Goal: Information Seeking & Learning: Learn about a topic

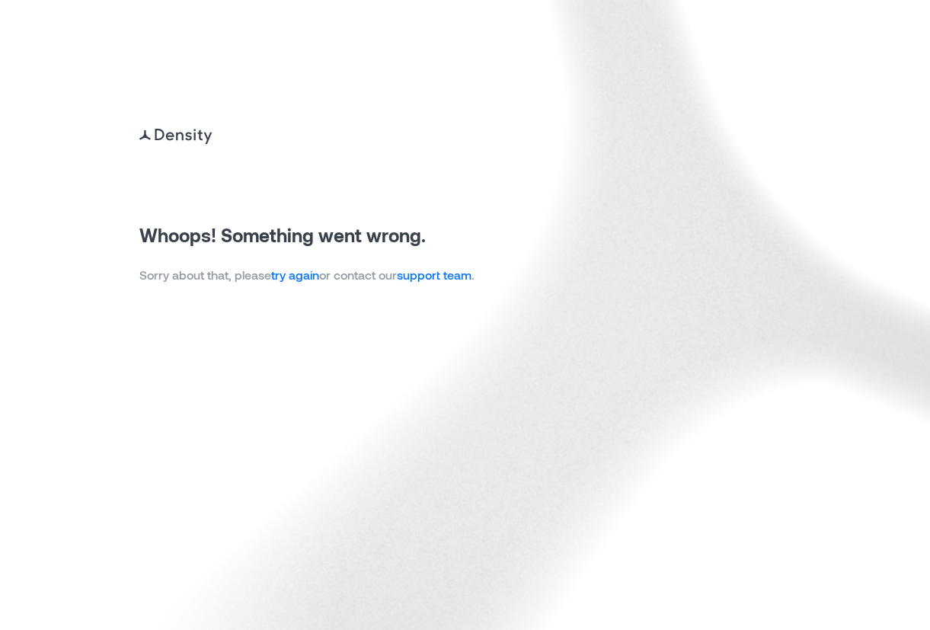
click at [677, 54] on img at bounding box center [465, 315] width 930 height 630
click at [305, 276] on link "try again" at bounding box center [295, 274] width 48 height 14
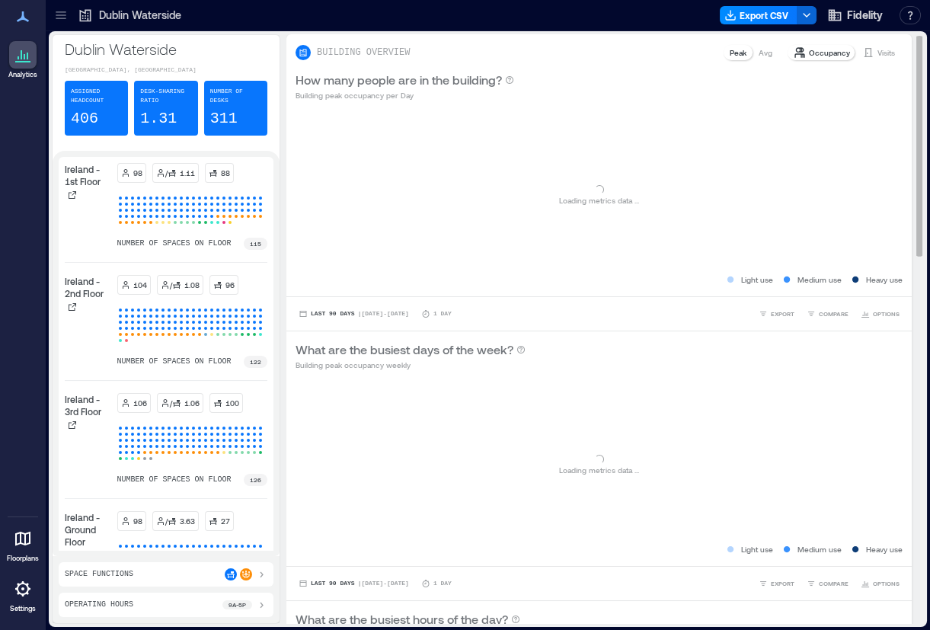
drag, startPoint x: 563, startPoint y: 59, endPoint x: 551, endPoint y: 44, distance: 18.9
click at [563, 59] on div "BUILDING OVERVIEW Peak Avg Occupancy Visits" at bounding box center [598, 52] width 607 height 18
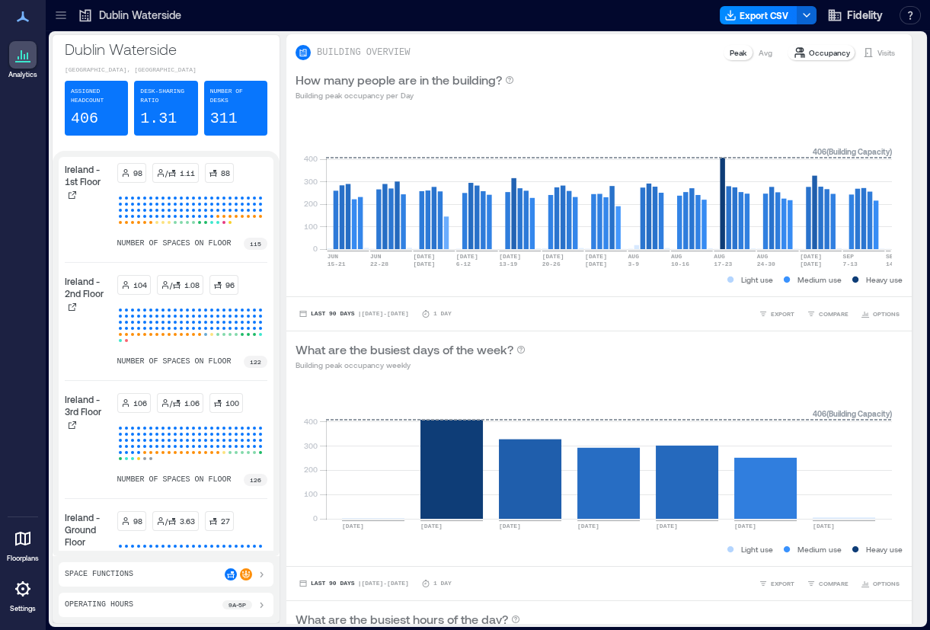
click at [63, 18] on icon at bounding box center [61, 19] width 10 height 2
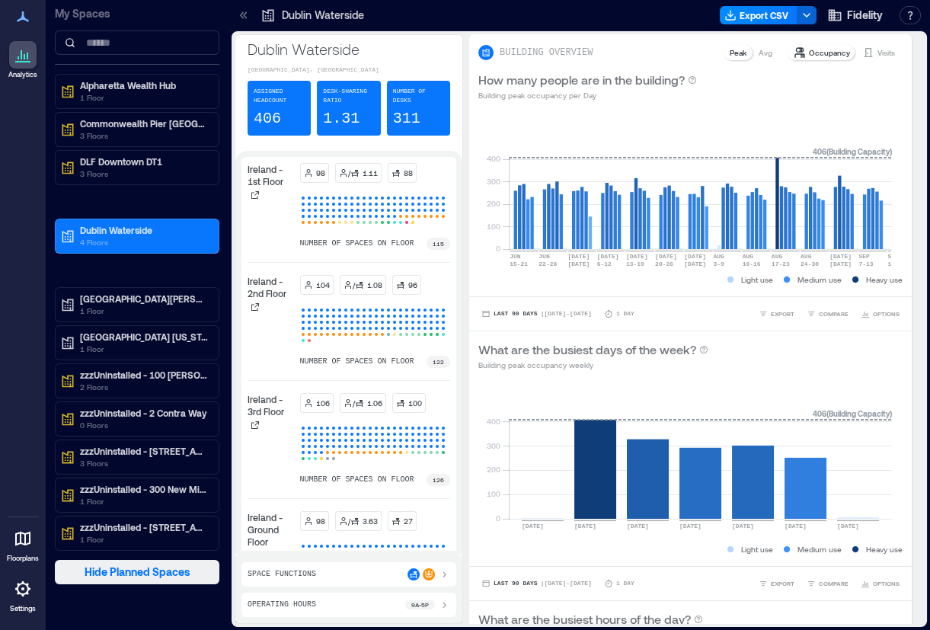
click at [147, 571] on span "Hide Planned Spaces" at bounding box center [138, 571] width 106 height 15
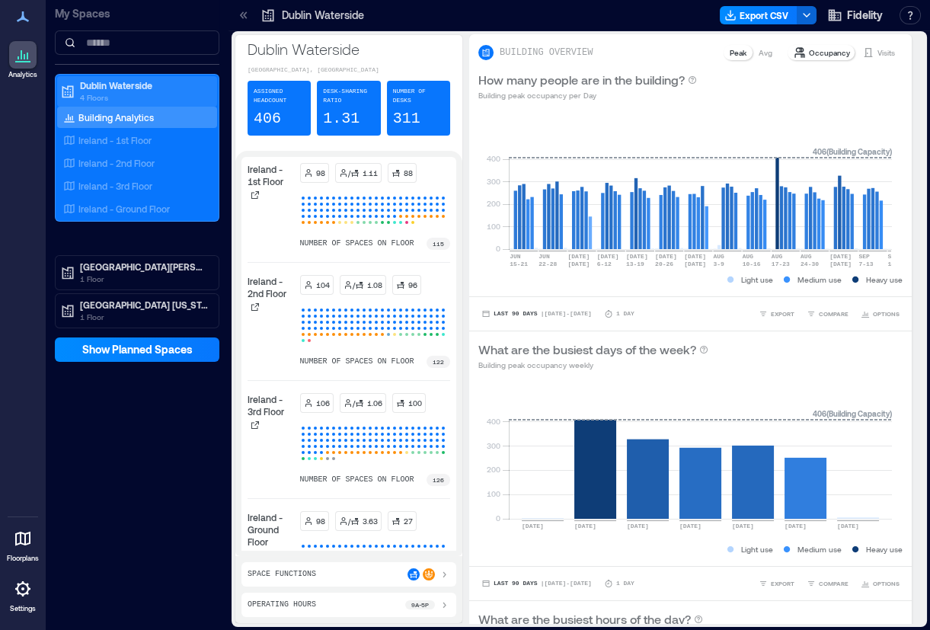
click at [87, 85] on p "Dublin Waterside" at bounding box center [144, 85] width 128 height 12
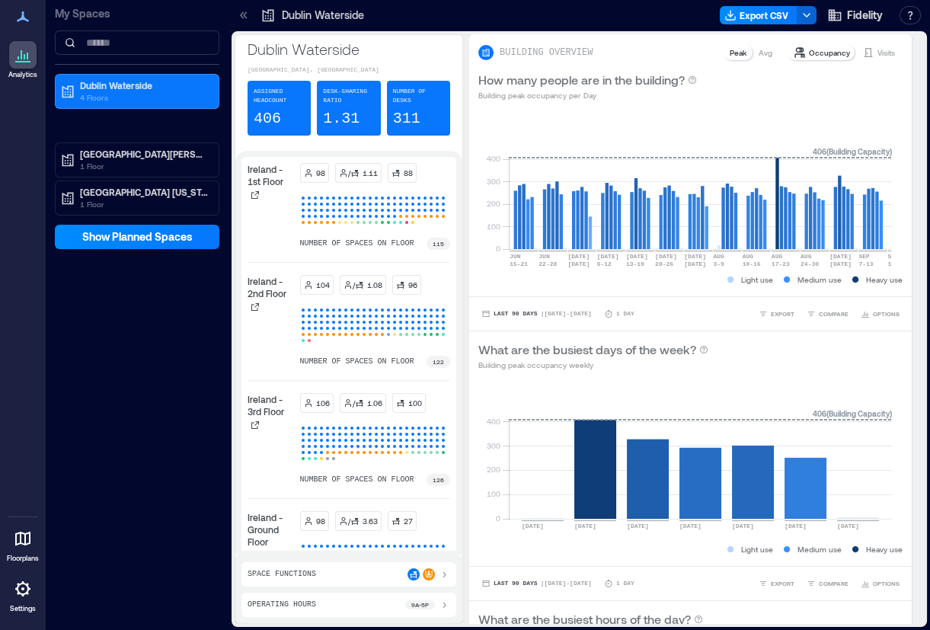
click at [164, 312] on div "My Spaces Dublin Waterside 4 Floors Rancho Bernardo 1 Floor Westlake Texas 1 Fl…" at bounding box center [137, 315] width 183 height 630
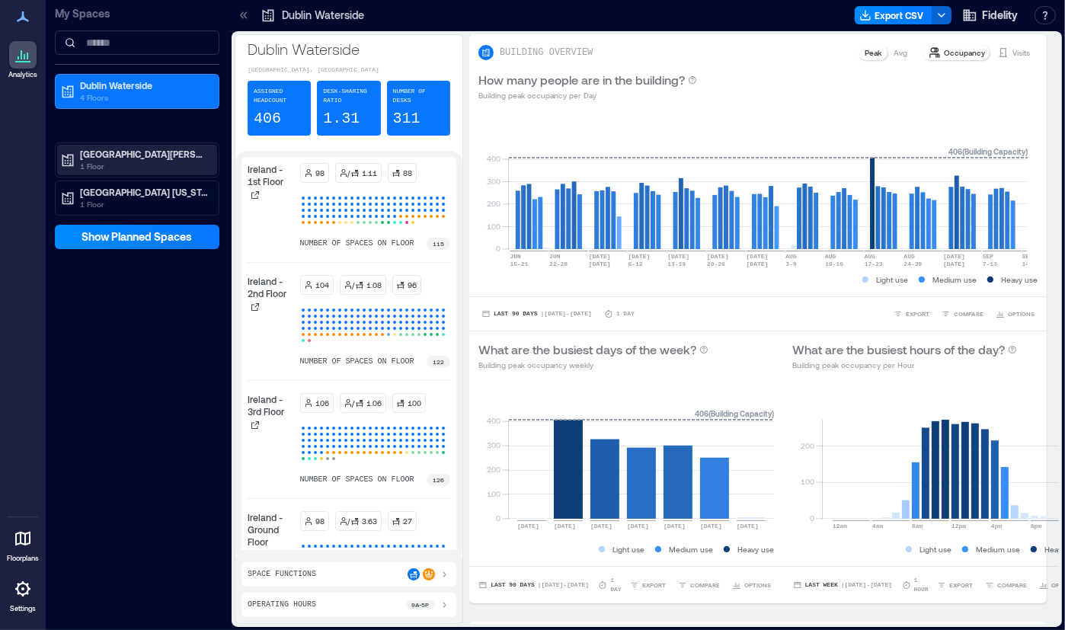
click at [140, 160] on p "1 Floor" at bounding box center [144, 166] width 128 height 12
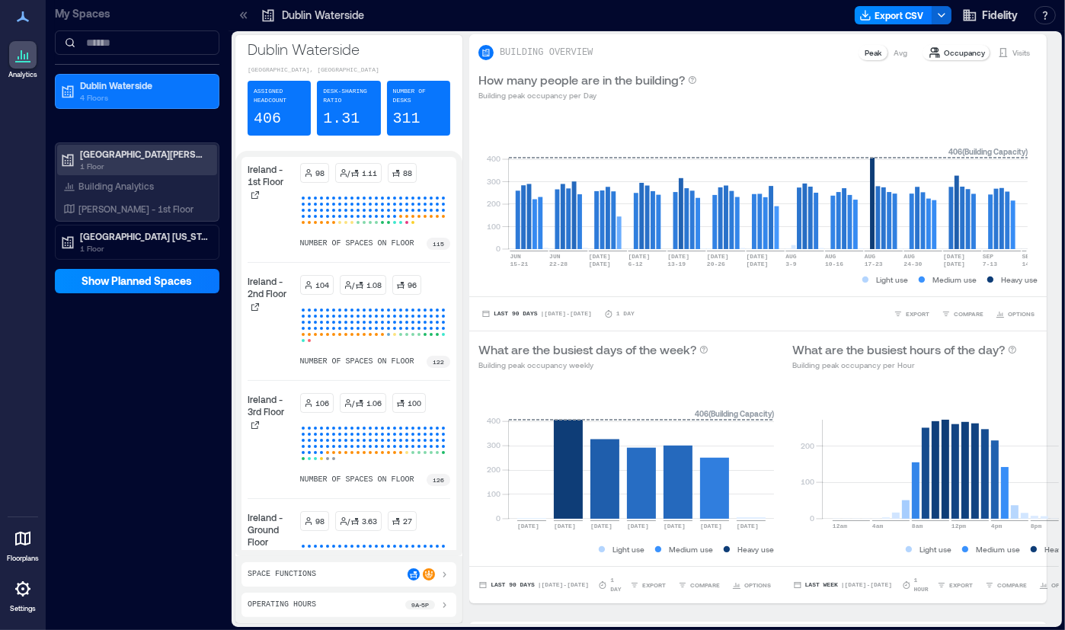
click at [122, 161] on p "1 Floor" at bounding box center [144, 166] width 128 height 12
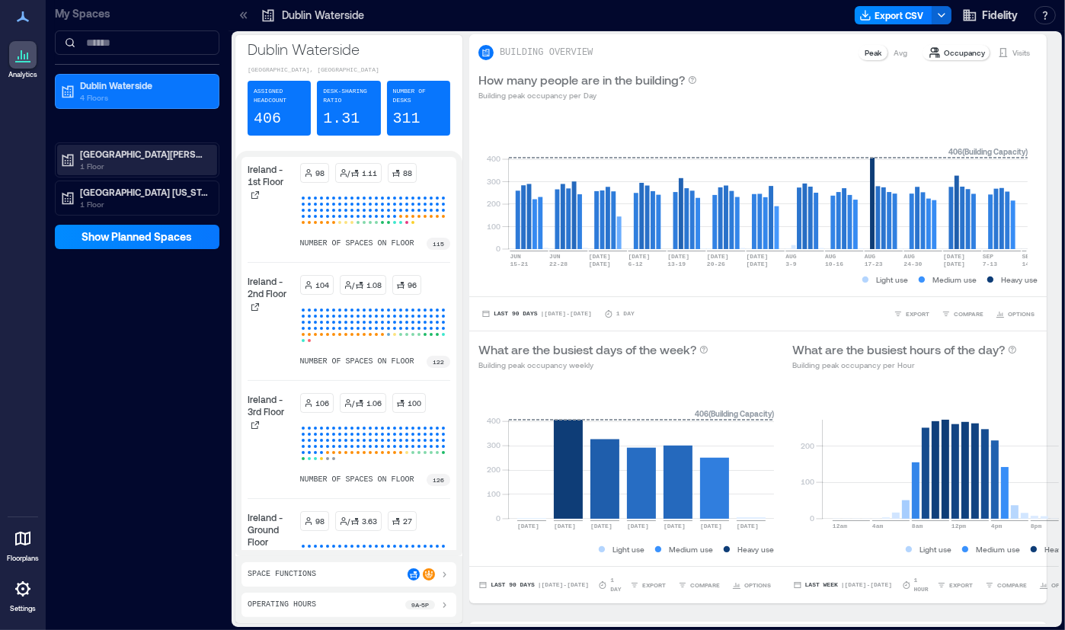
click at [97, 153] on p "Rancho Bernardo" at bounding box center [144, 154] width 128 height 12
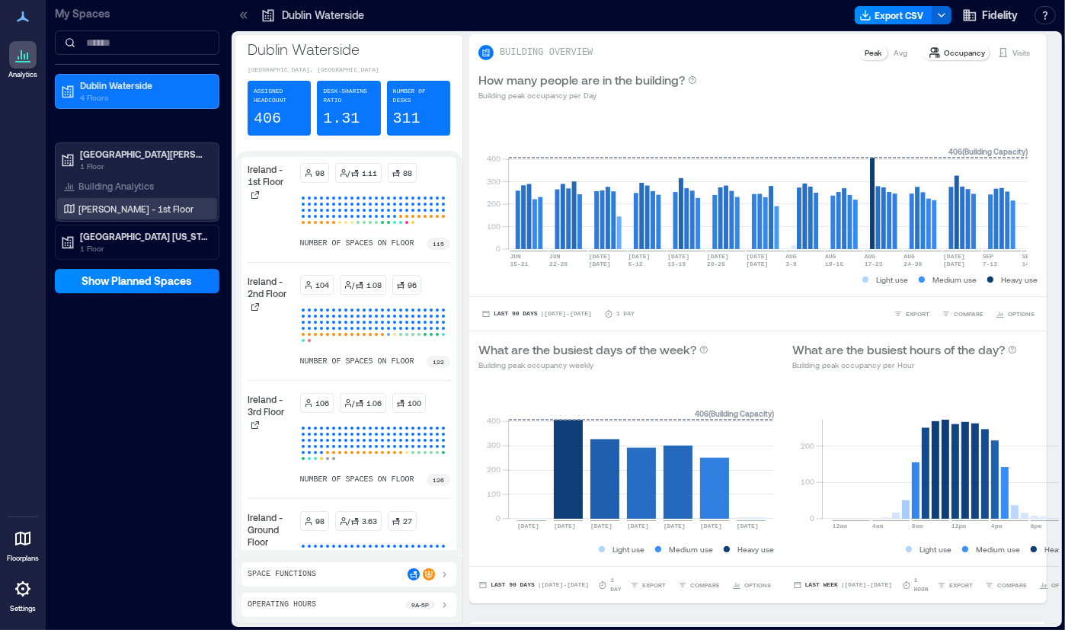
click at [116, 209] on p "Bernardo - 1st Floor" at bounding box center [135, 209] width 115 height 12
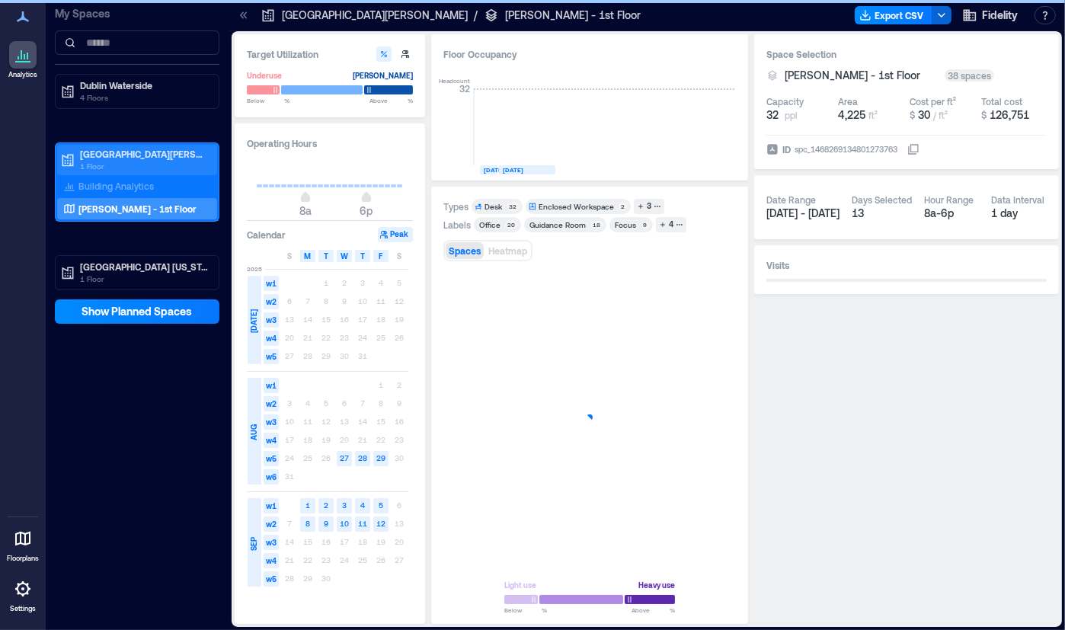
click at [113, 157] on p "Rancho Bernardo" at bounding box center [144, 154] width 128 height 12
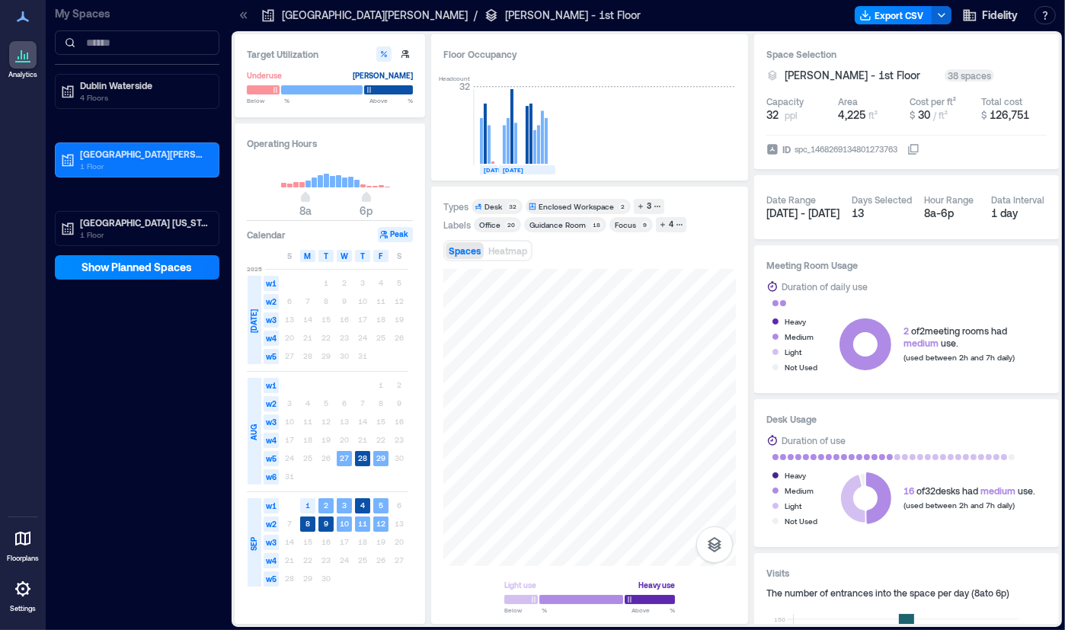
click at [143, 377] on div "My Spaces Dublin Waterside 4 Floors Rancho Bernardo 1 Floor Westlake Texas 1 Fl…" at bounding box center [137, 315] width 183 height 630
click at [82, 152] on p "Rancho Bernardo" at bounding box center [144, 154] width 128 height 12
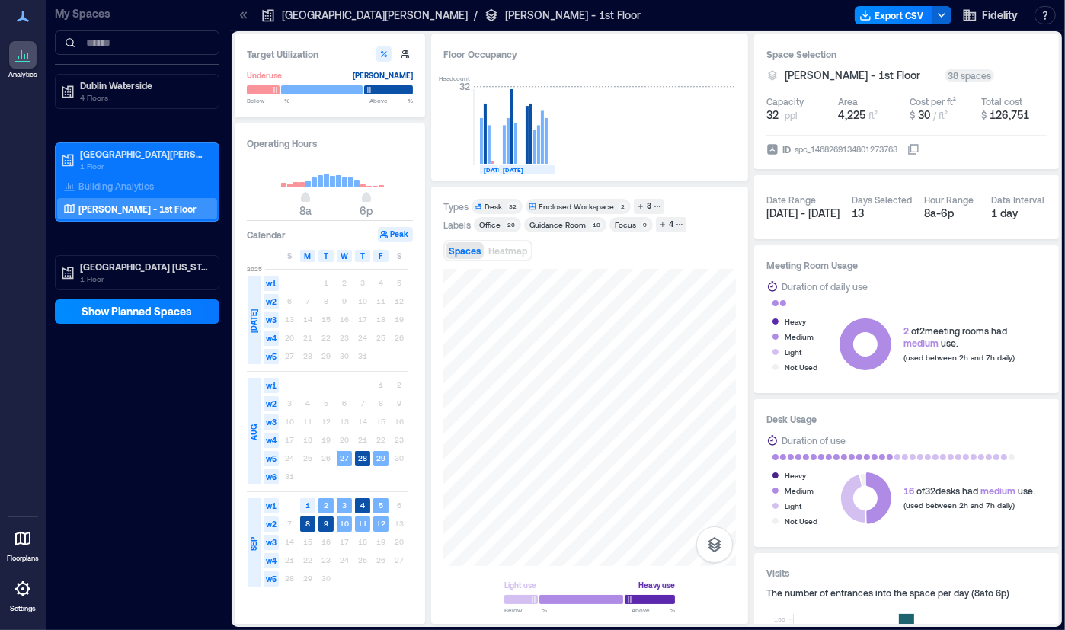
click at [110, 203] on p "Bernardo - 1st Floor" at bounding box center [137, 209] width 118 height 12
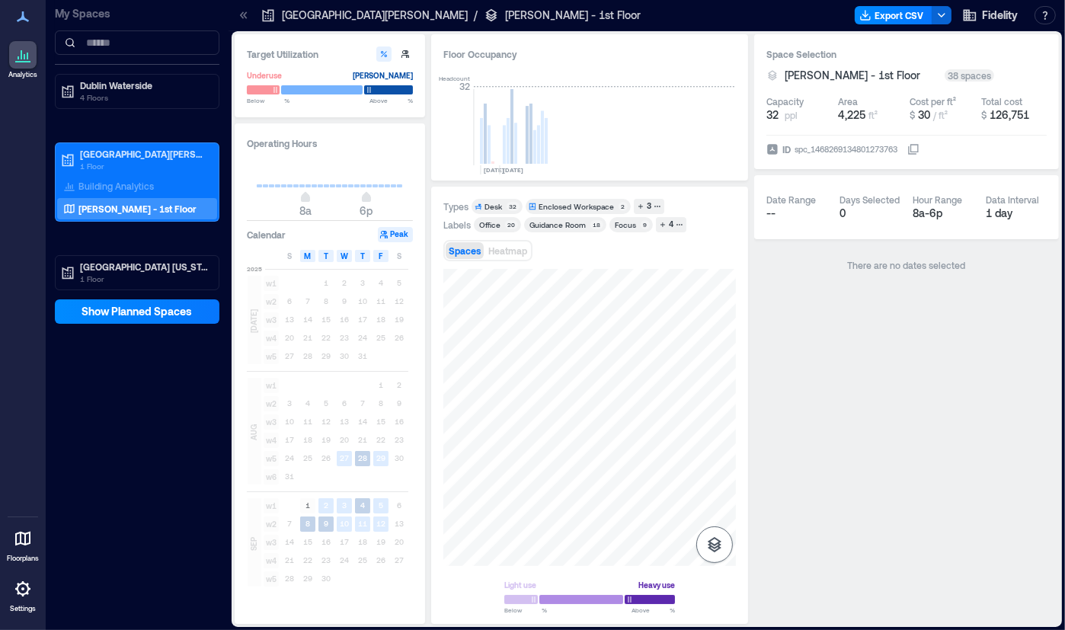
click at [712, 554] on button "button" at bounding box center [714, 544] width 37 height 37
click at [723, 470] on icon "button" at bounding box center [714, 464] width 18 height 18
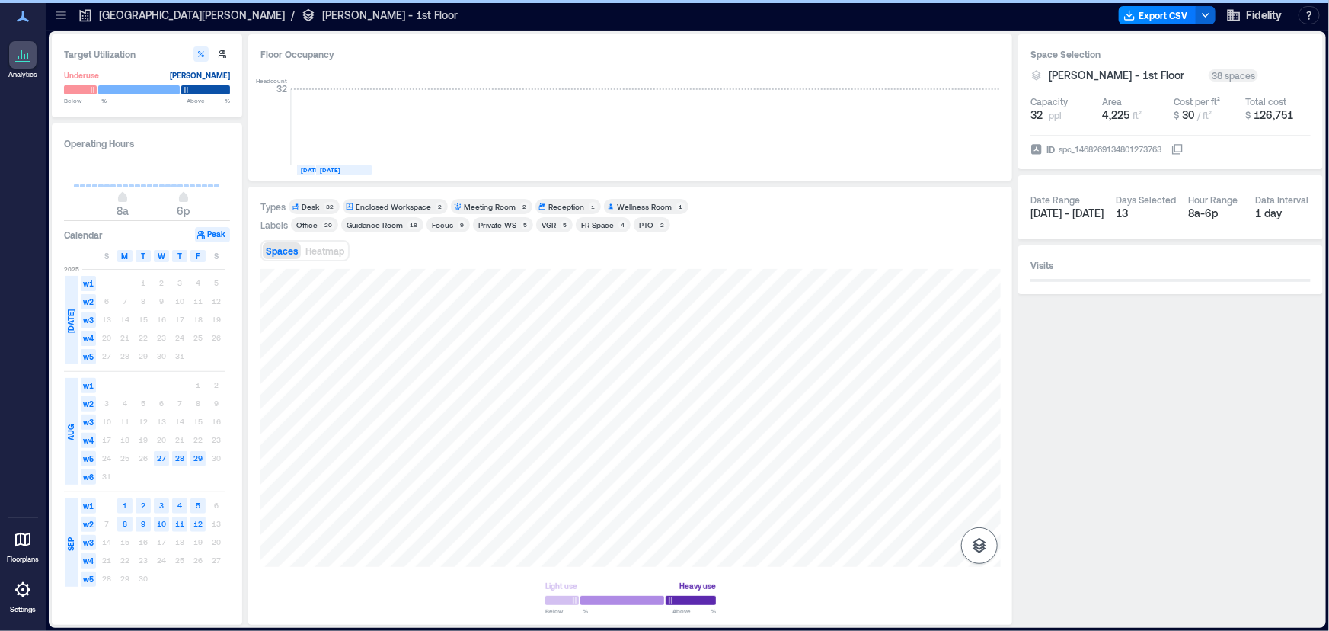
click at [983, 549] on icon "button" at bounding box center [980, 545] width 14 height 15
click at [976, 458] on icon "button" at bounding box center [979, 465] width 15 height 14
click at [988, 464] on icon "button" at bounding box center [979, 464] width 18 height 18
